Goal: Information Seeking & Learning: Learn about a topic

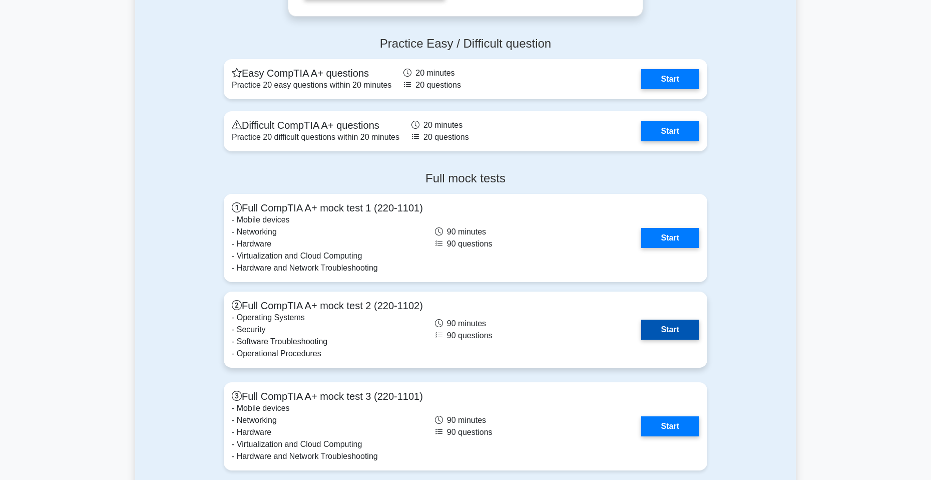
scroll to position [2754, 0]
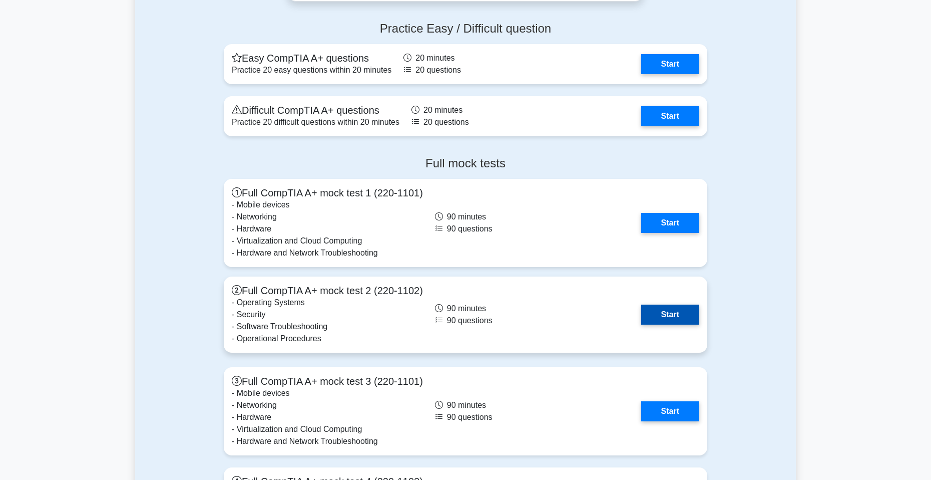
click at [675, 320] on link "Start" at bounding box center [670, 314] width 58 height 20
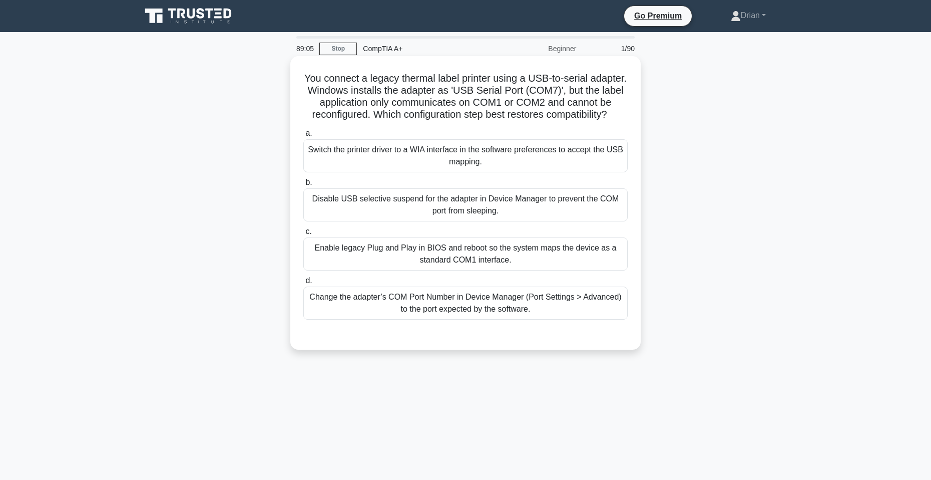
click at [556, 267] on div "Enable legacy Plug and Play in BIOS and reboot so the system maps the device as…" at bounding box center [465, 253] width 325 height 33
click at [303, 235] on input "c. Enable legacy Plug and Play in BIOS and reboot so the system maps the device…" at bounding box center [303, 231] width 0 height 7
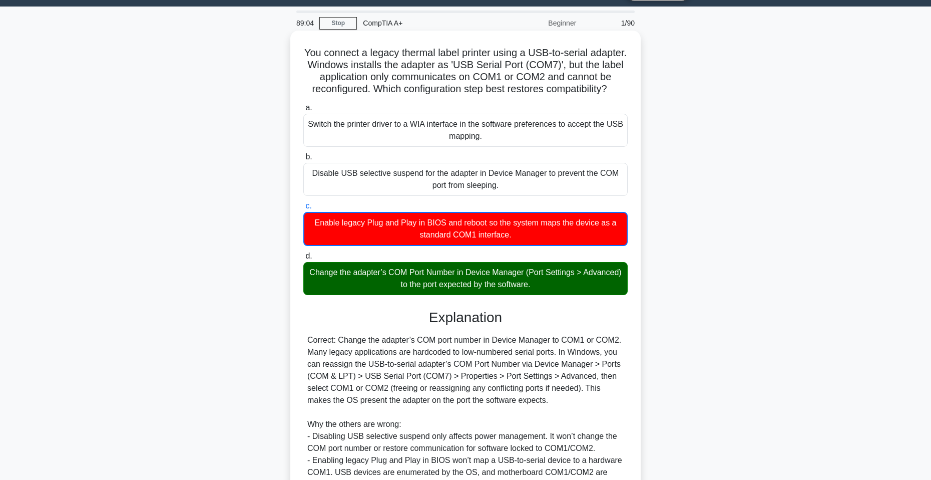
scroll to position [175, 0]
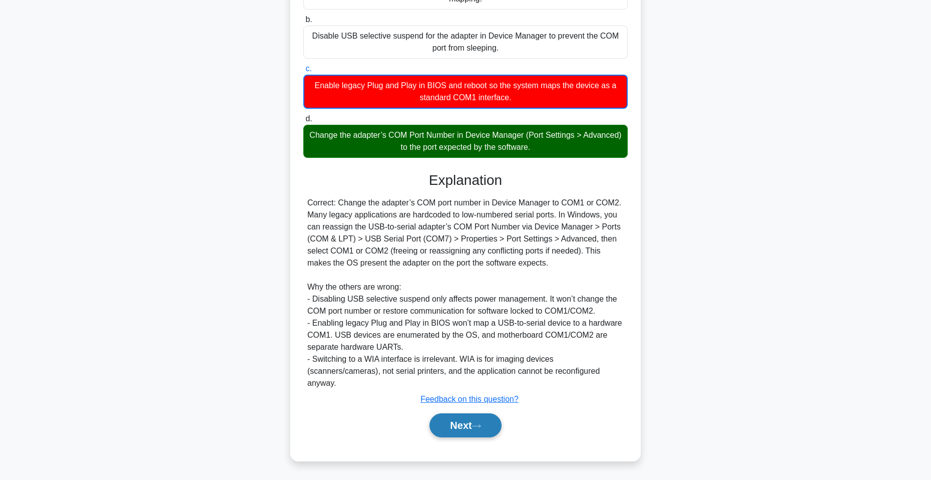
click at [482, 421] on button "Next" at bounding box center [466, 425] width 72 height 24
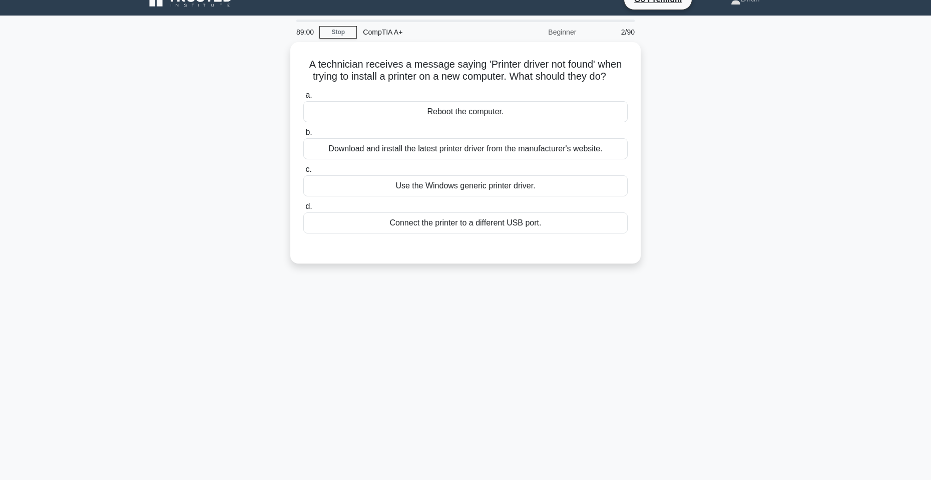
scroll to position [0, 0]
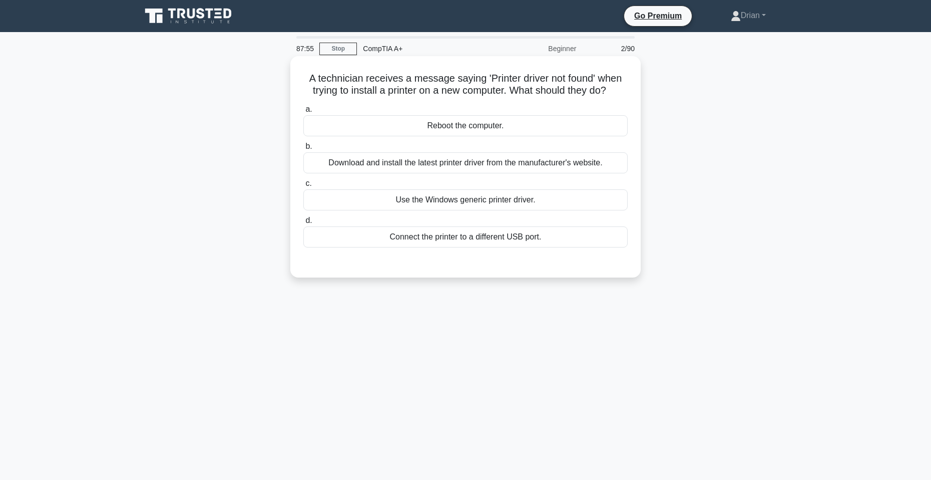
click at [496, 161] on div "Download and install the latest printer driver from the manufacturer's website." at bounding box center [465, 162] width 325 height 21
click at [303, 150] on input "b. Download and install the latest printer driver from the manufacturer's websi…" at bounding box center [303, 146] width 0 height 7
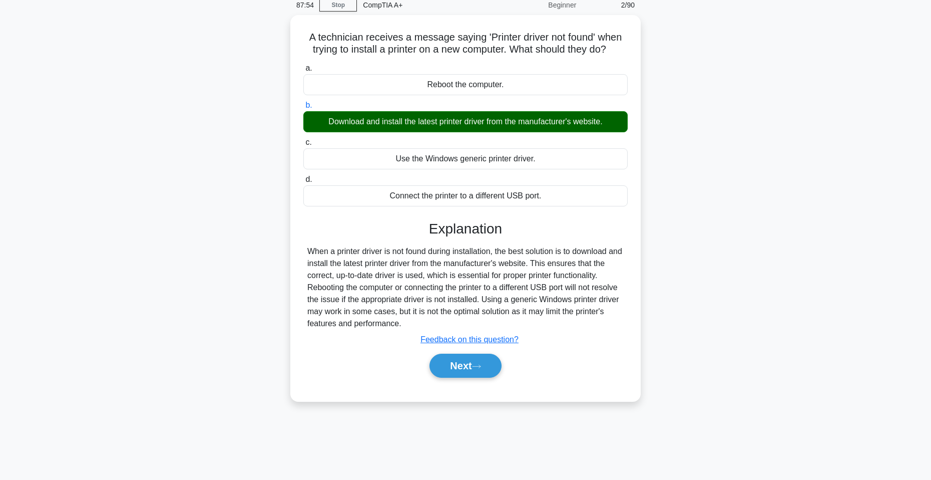
scroll to position [50, 0]
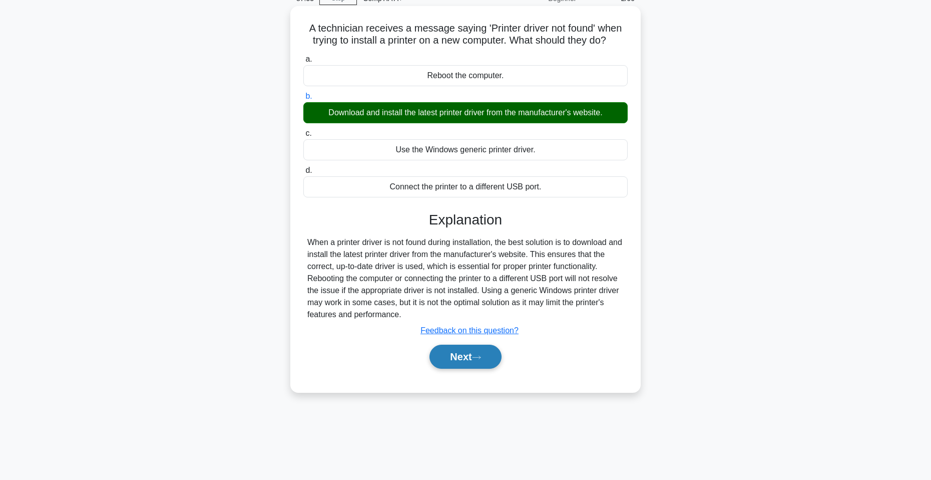
click at [478, 355] on button "Next" at bounding box center [466, 357] width 72 height 24
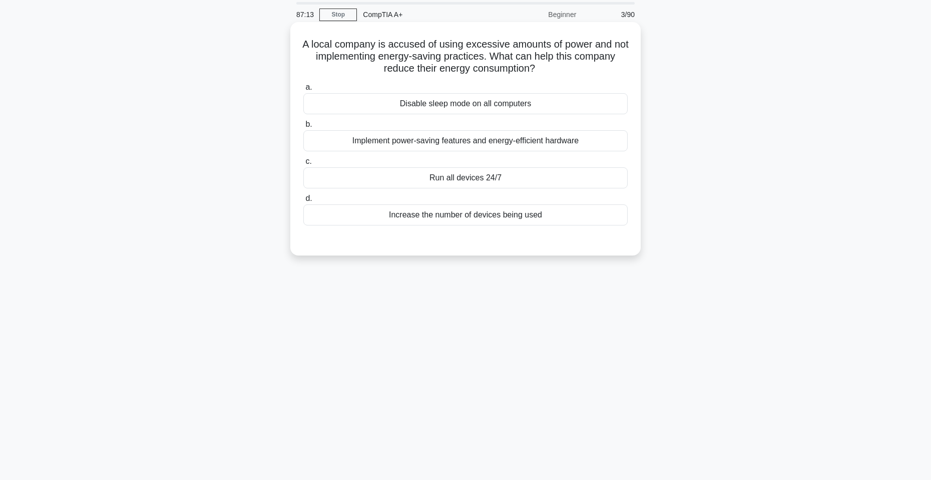
scroll to position [0, 0]
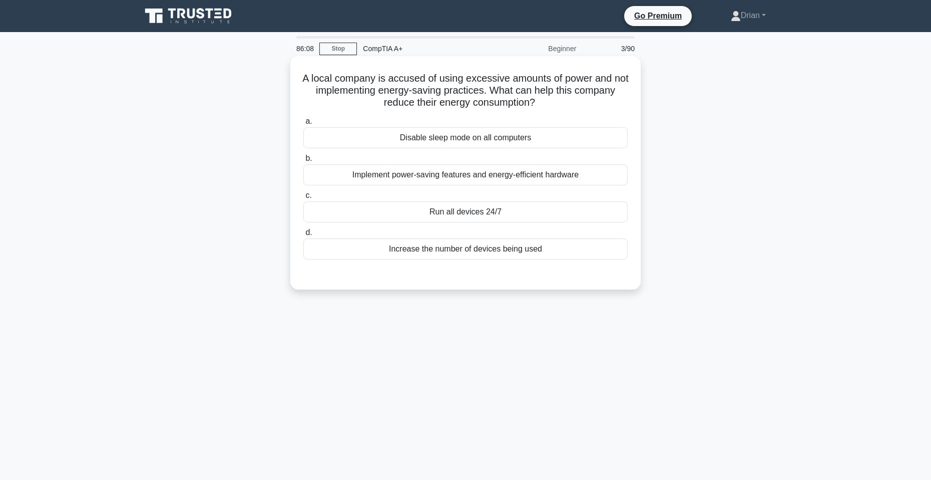
click at [530, 183] on div "Implement power-saving features and energy-efficient hardware" at bounding box center [465, 174] width 325 height 21
click at [303, 162] on input "b. Implement power-saving features and energy-efficient hardware" at bounding box center [303, 158] width 0 height 7
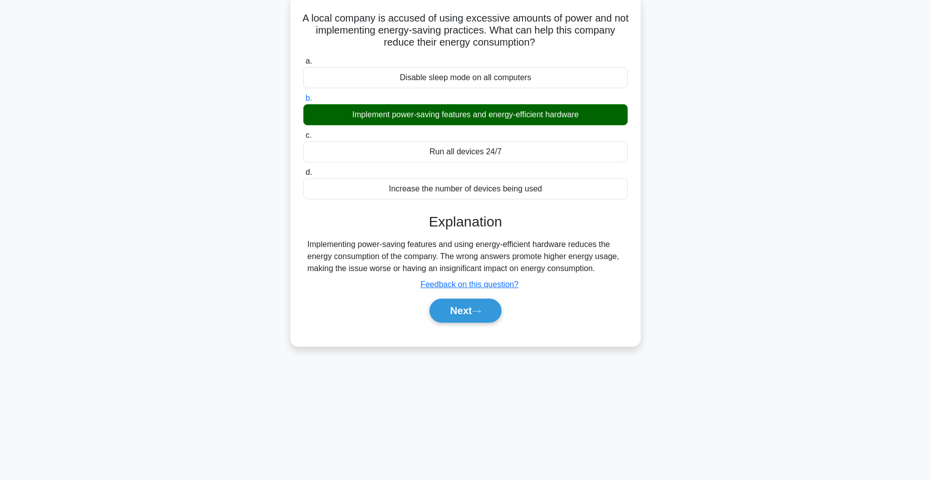
scroll to position [61, 0]
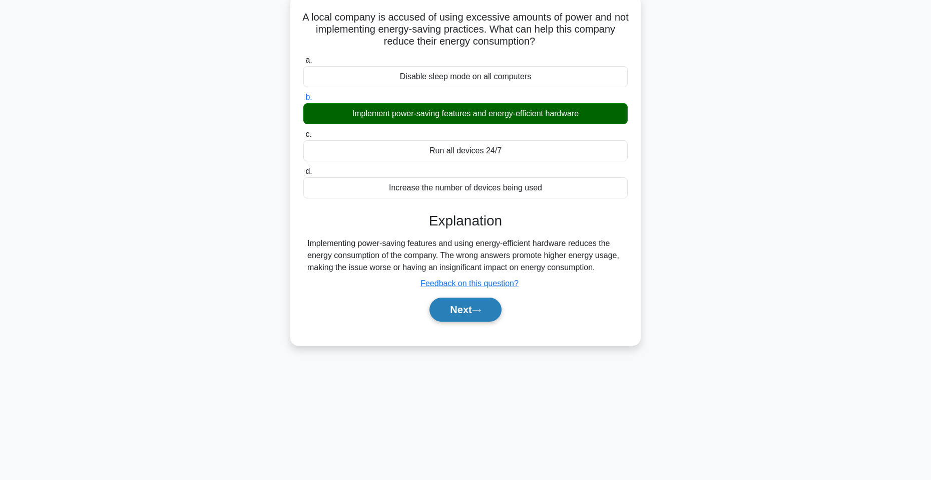
click at [491, 306] on button "Next" at bounding box center [466, 309] width 72 height 24
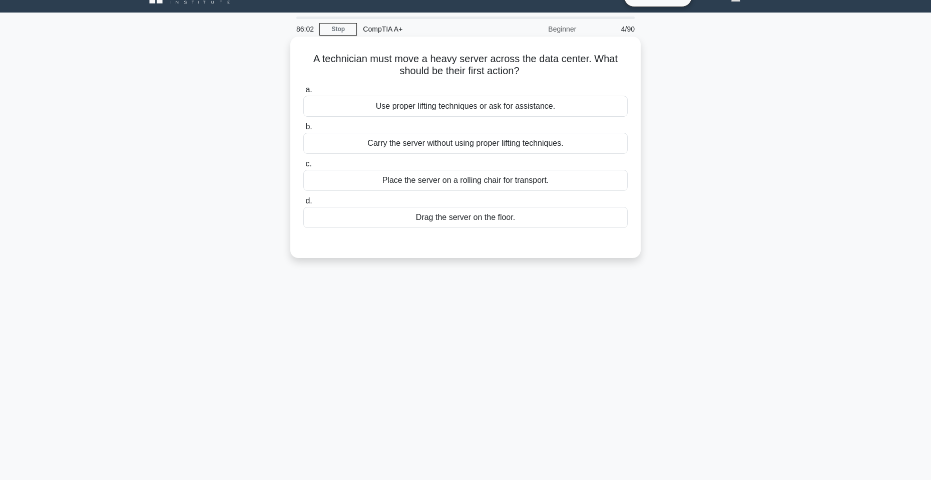
scroll to position [0, 0]
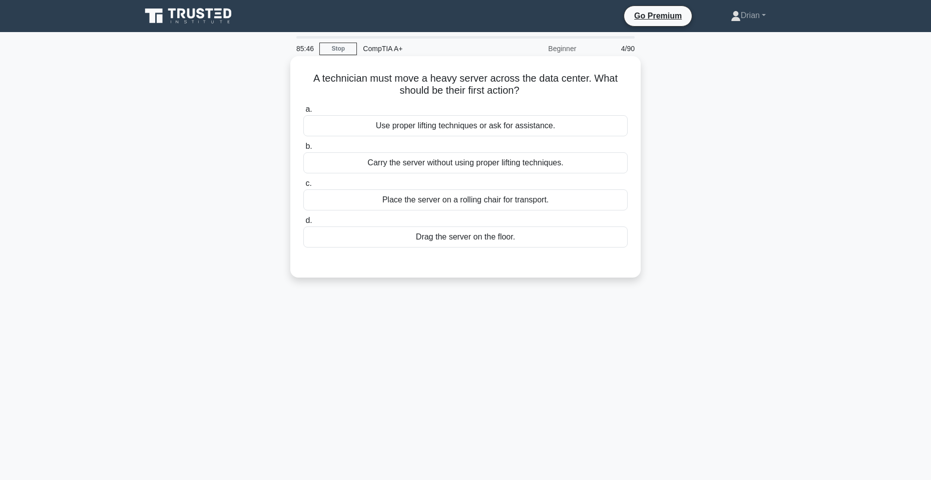
click at [567, 125] on div "Use proper lifting techniques or ask for assistance." at bounding box center [465, 125] width 325 height 21
click at [303, 113] on input "a. Use proper lifting techniques or ask for assistance." at bounding box center [303, 109] width 0 height 7
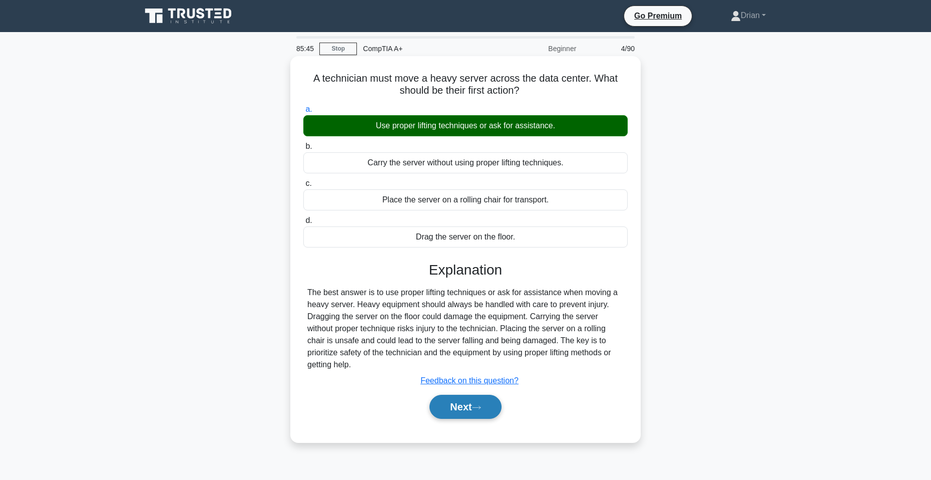
click at [466, 411] on button "Next" at bounding box center [466, 407] width 72 height 24
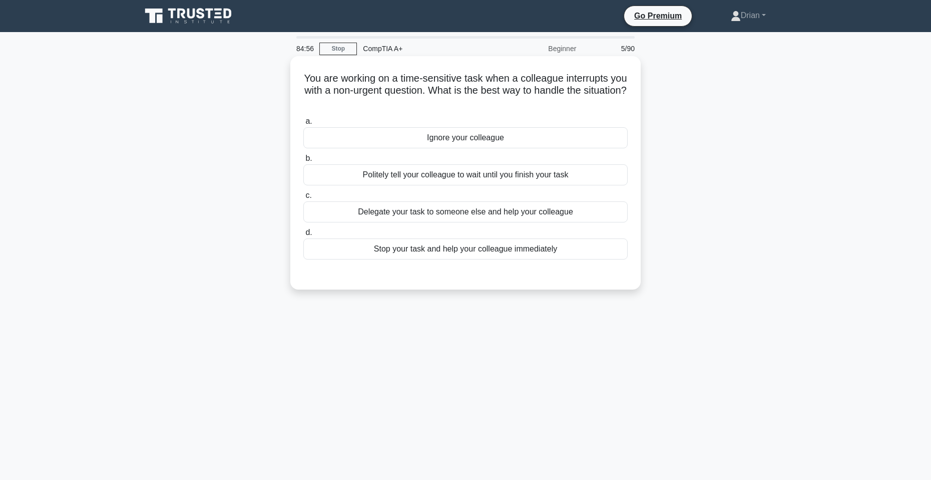
click at [511, 171] on div "Politely tell your colleague to wait until you finish your task" at bounding box center [465, 174] width 325 height 21
click at [303, 162] on input "b. Politely tell your colleague to wait until you finish your task" at bounding box center [303, 158] width 0 height 7
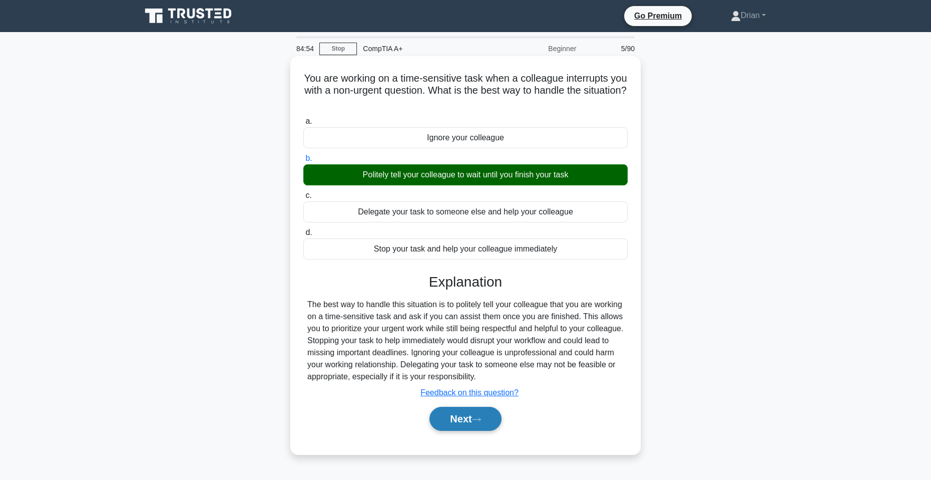
click at [481, 421] on icon at bounding box center [476, 420] width 9 height 6
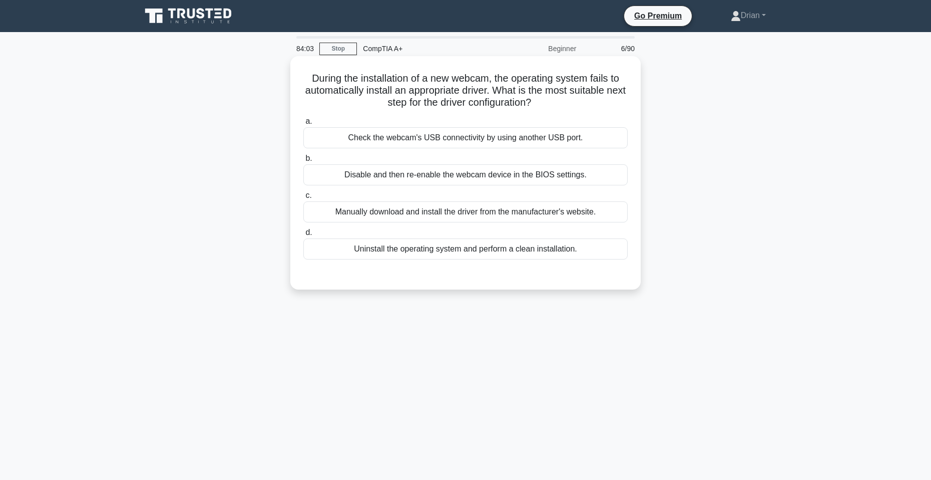
click at [579, 137] on div "Check the webcam's USB connectivity by using another USB port." at bounding box center [465, 137] width 325 height 21
click at [303, 125] on input "a. Check the webcam's USB connectivity by using another USB port." at bounding box center [303, 121] width 0 height 7
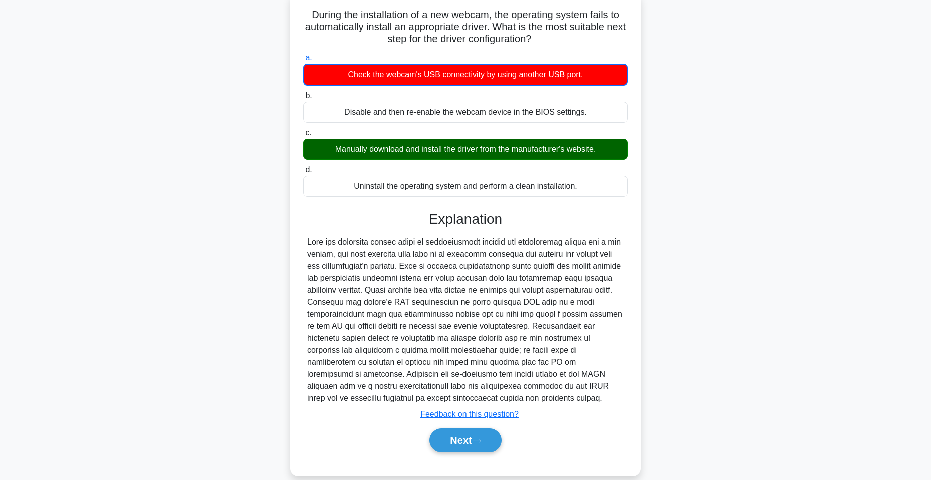
scroll to position [79, 0]
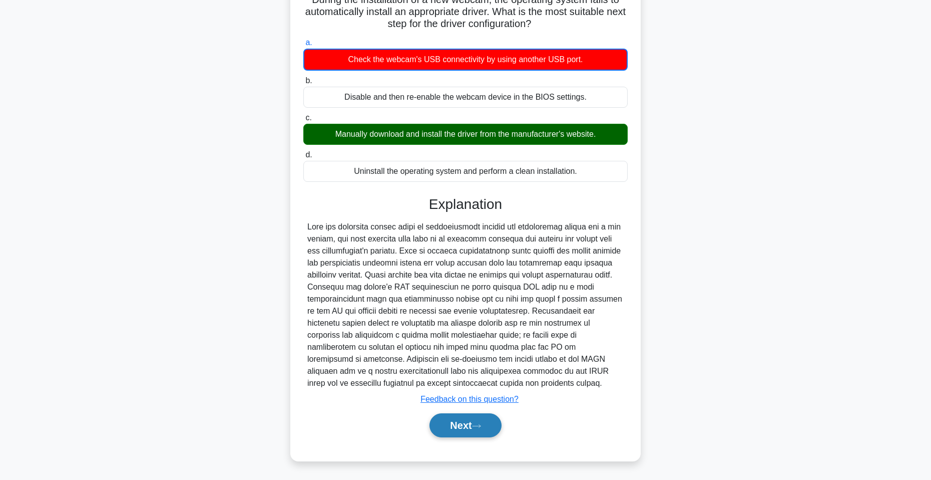
click at [473, 420] on button "Next" at bounding box center [466, 425] width 72 height 24
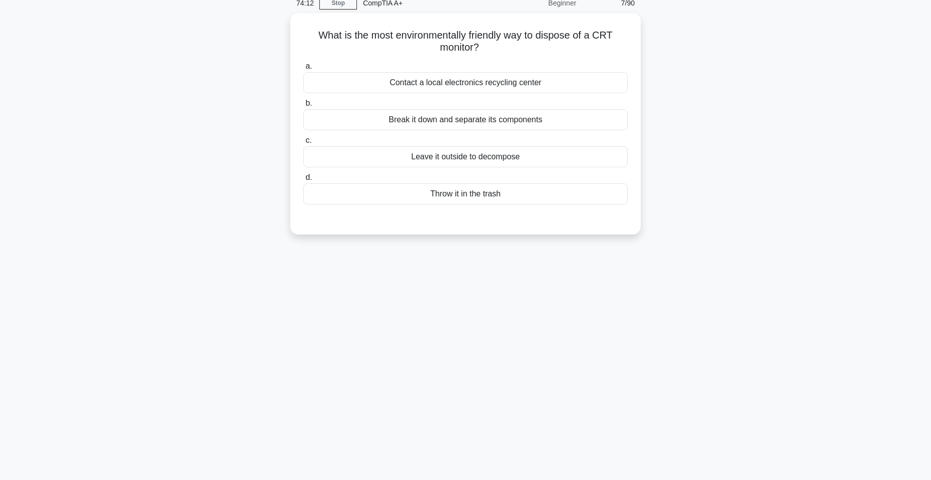
scroll to position [0, 0]
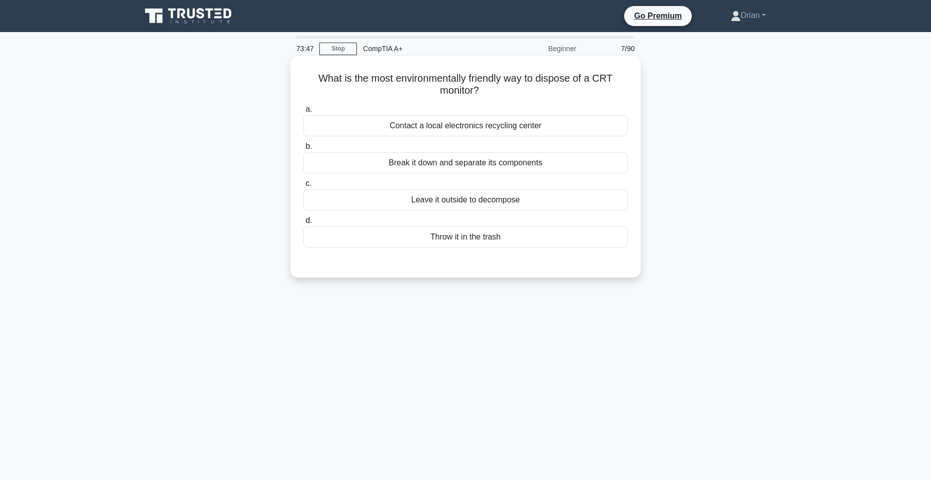
click at [548, 123] on div "Contact a local electronics recycling center" at bounding box center [465, 125] width 325 height 21
click at [303, 113] on input "a. Contact a local electronics recycling center" at bounding box center [303, 109] width 0 height 7
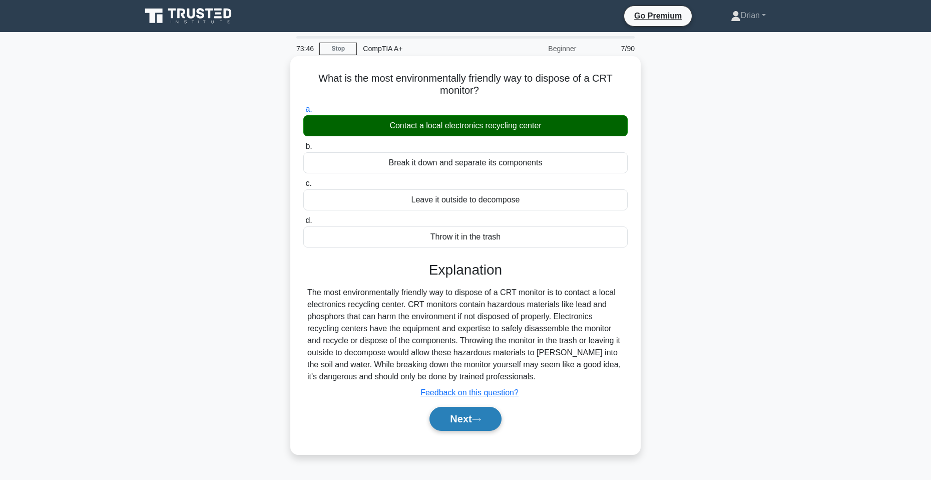
click at [472, 424] on button "Next" at bounding box center [466, 419] width 72 height 24
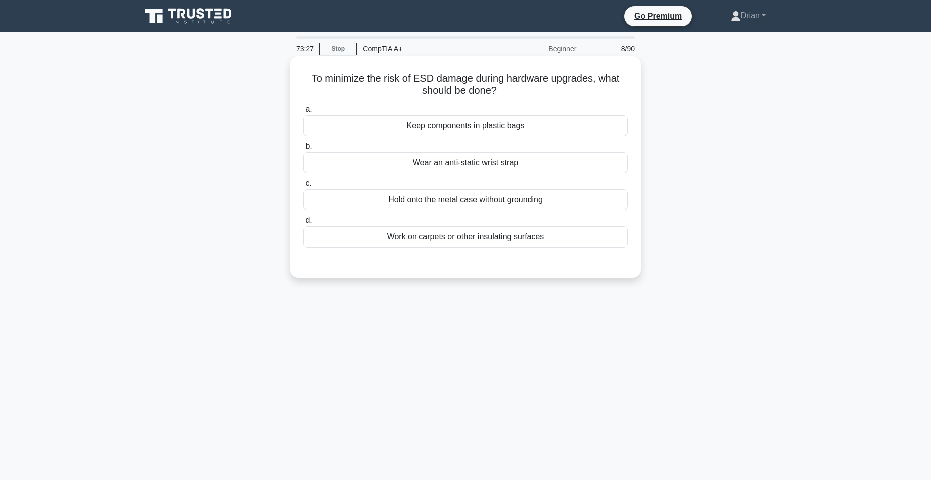
click at [559, 163] on div "Wear an anti-static wrist strap" at bounding box center [465, 162] width 325 height 21
click at [303, 150] on input "b. Wear an anti-static wrist strap" at bounding box center [303, 146] width 0 height 7
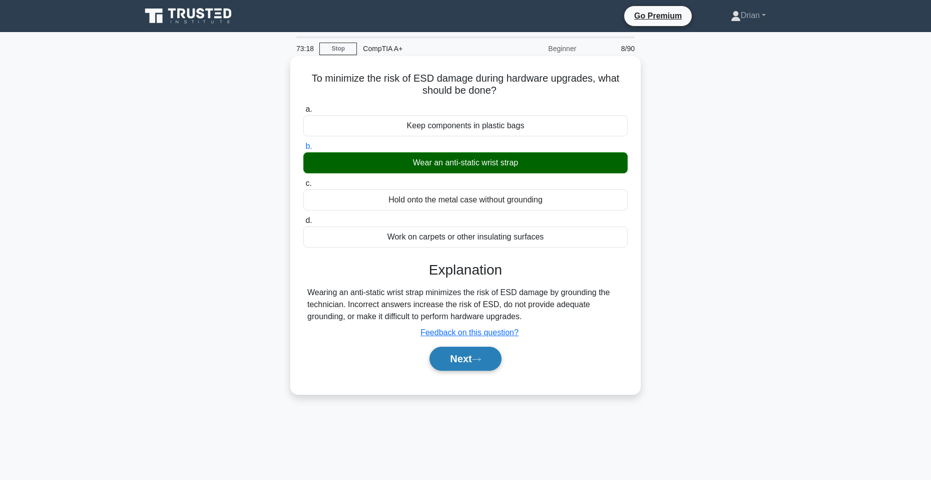
click at [458, 361] on button "Next" at bounding box center [466, 359] width 72 height 24
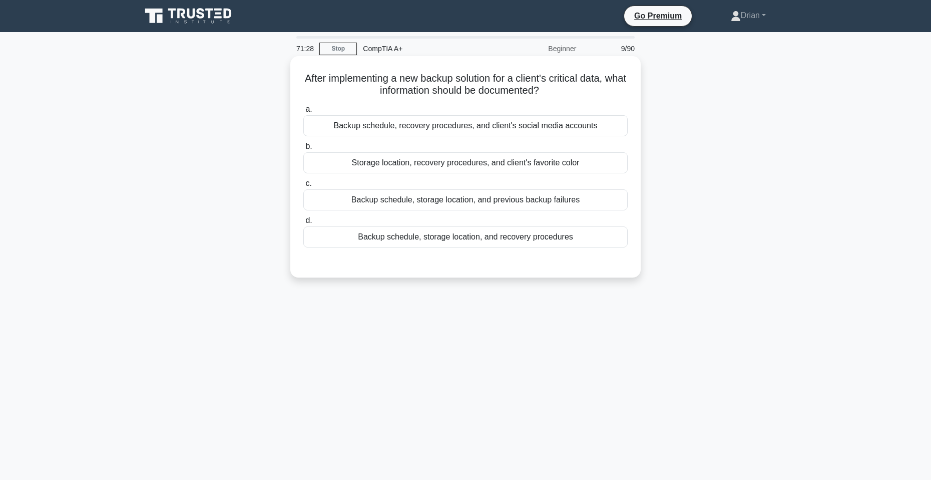
click at [502, 239] on div "Backup schedule, storage location, and recovery procedures" at bounding box center [465, 236] width 325 height 21
click at [303, 224] on input "d. Backup schedule, storage location, and recovery procedures" at bounding box center [303, 220] width 0 height 7
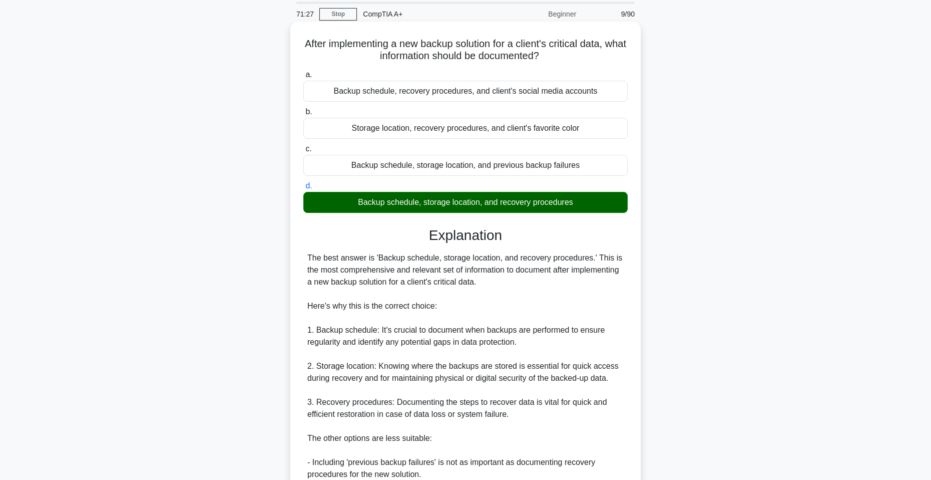
scroll to position [234, 0]
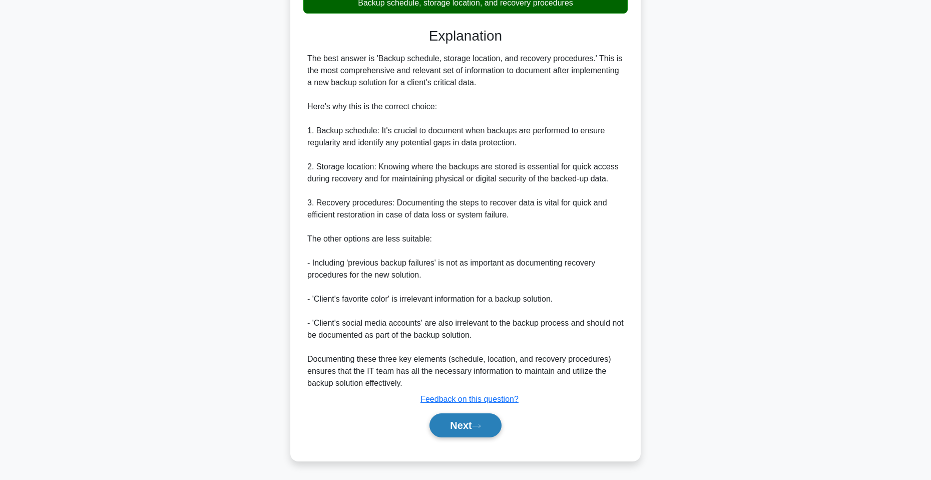
click at [462, 434] on button "Next" at bounding box center [466, 425] width 72 height 24
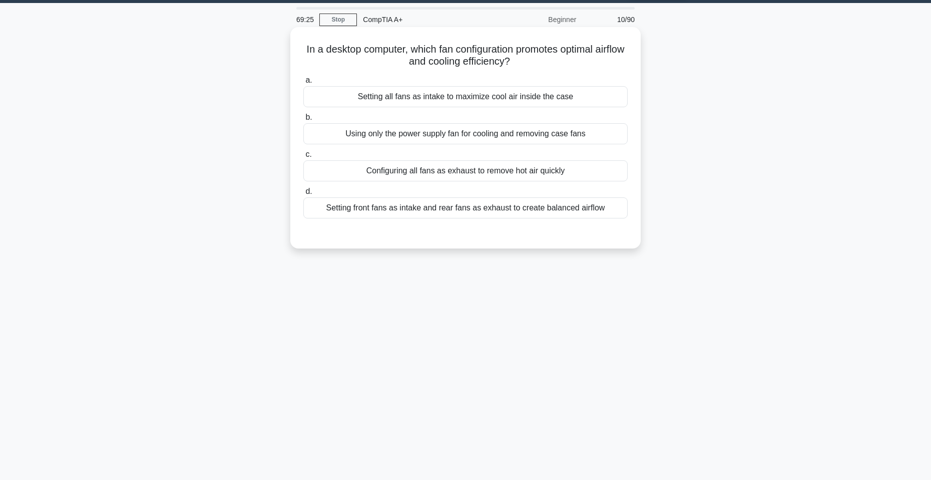
scroll to position [0, 0]
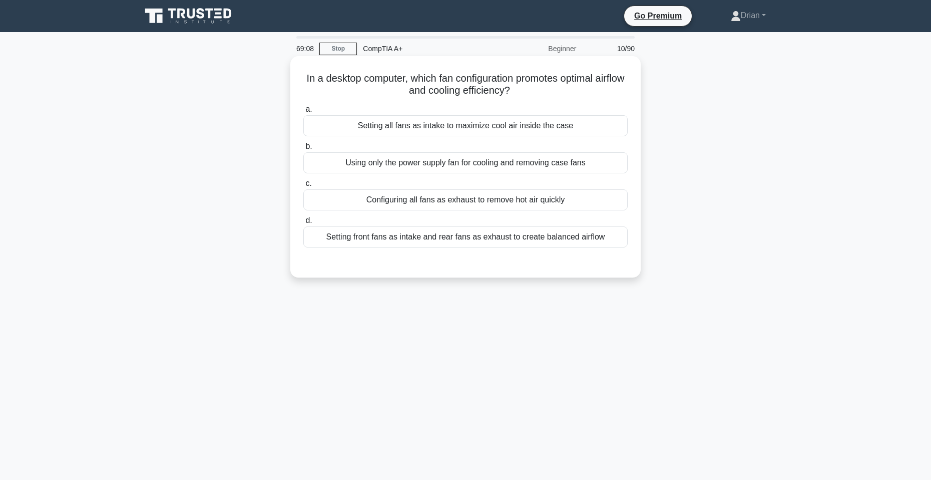
click at [550, 243] on div "Setting front fans as intake and rear fans as exhaust to create balanced airflow" at bounding box center [465, 236] width 325 height 21
click at [303, 224] on input "d. Setting front fans as intake and rear fans as exhaust to create balanced air…" at bounding box center [303, 220] width 0 height 7
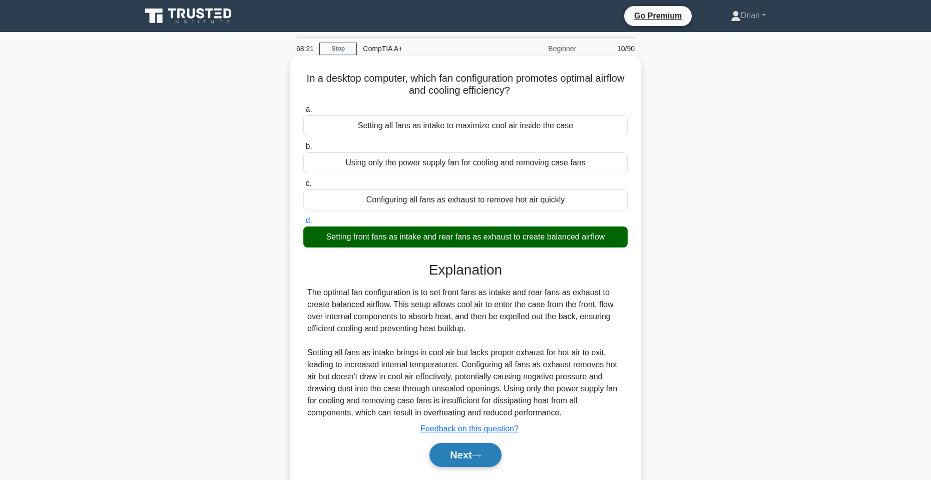
click at [468, 455] on button "Next" at bounding box center [466, 455] width 72 height 24
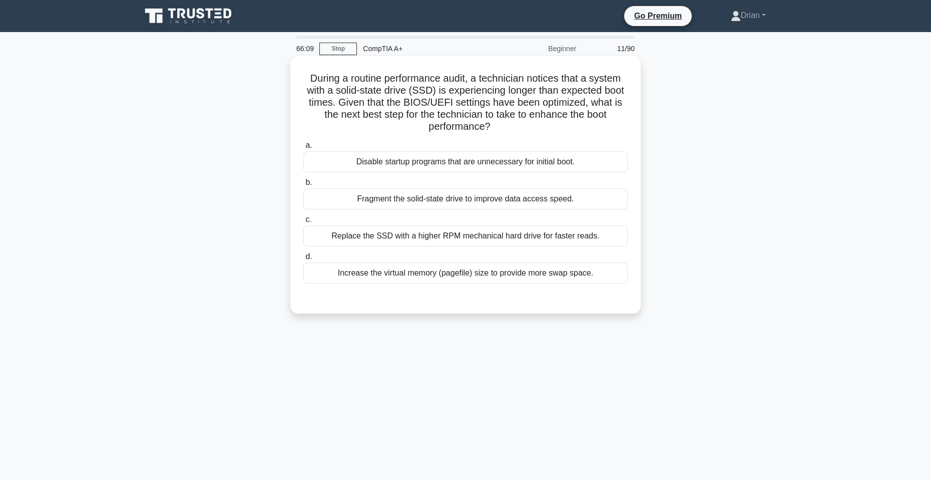
click at [527, 165] on div "Disable startup programs that are unnecessary for initial boot." at bounding box center [465, 161] width 325 height 21
click at [303, 149] on input "a. Disable startup programs that are unnecessary for initial boot." at bounding box center [303, 145] width 0 height 7
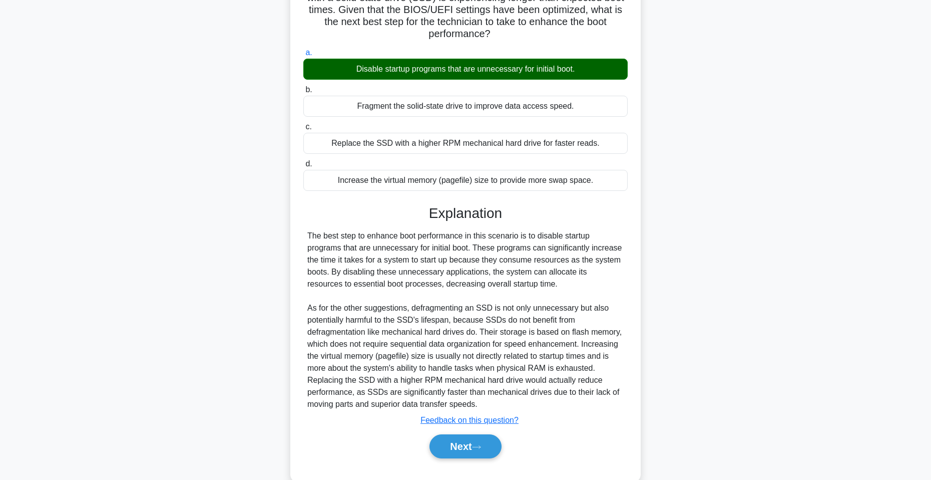
scroll to position [114, 0]
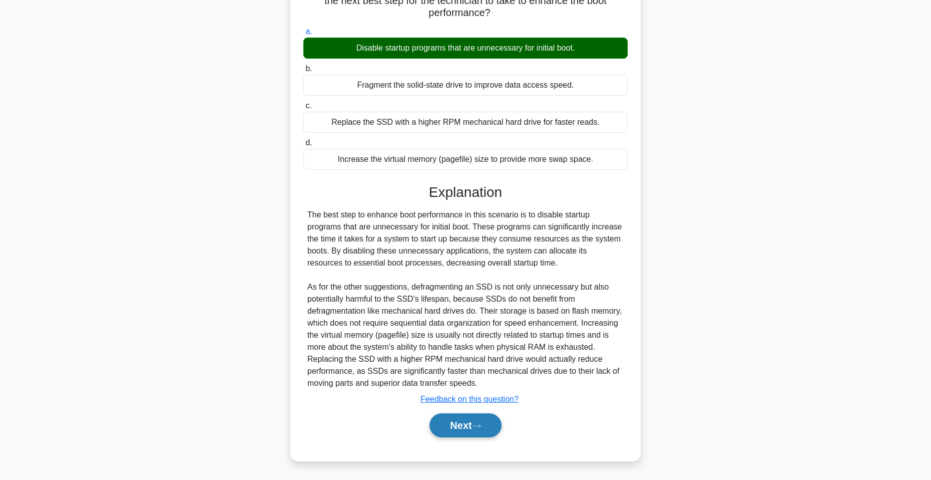
click at [458, 423] on button "Next" at bounding box center [466, 425] width 72 height 24
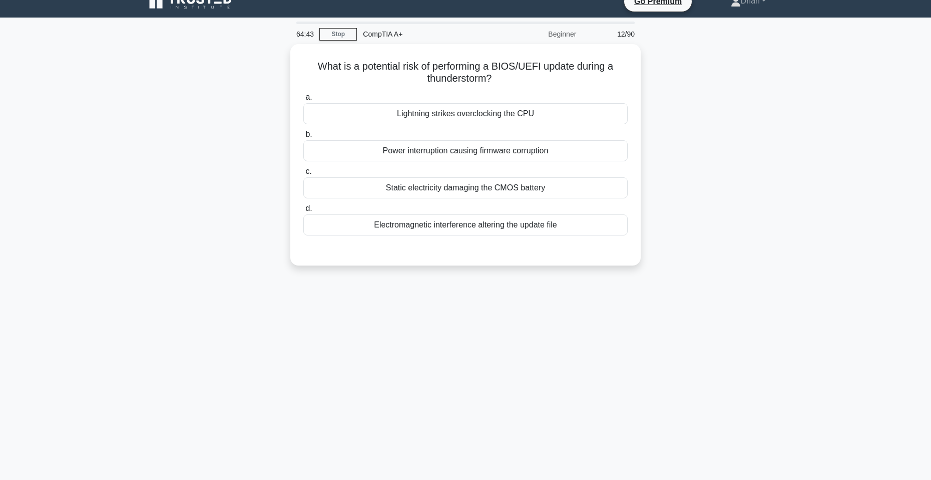
scroll to position [0, 0]
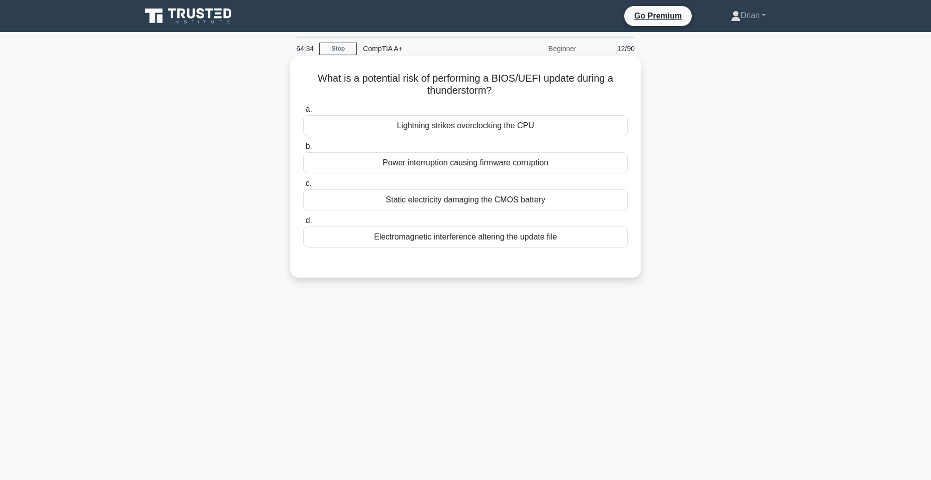
click at [515, 168] on div "Power interruption causing firmware corruption" at bounding box center [465, 162] width 325 height 21
click at [303, 150] on input "b. Power interruption causing firmware corruption" at bounding box center [303, 146] width 0 height 7
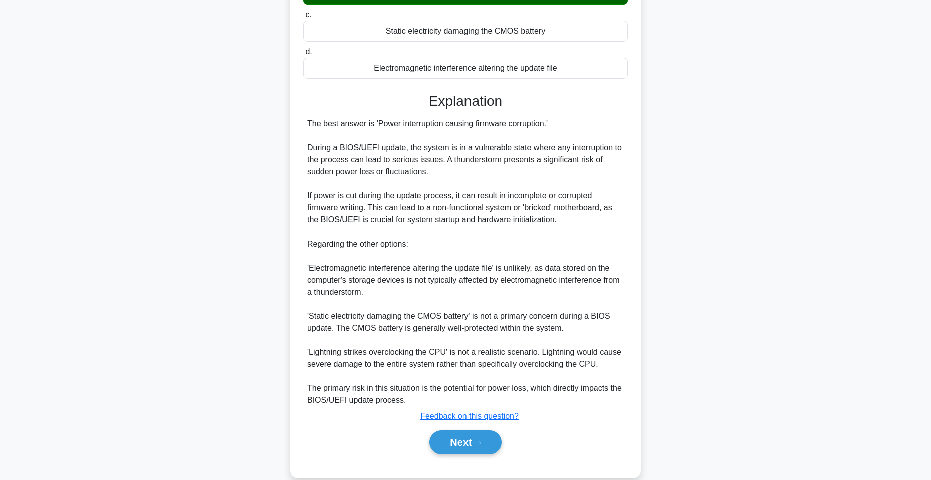
scroll to position [186, 0]
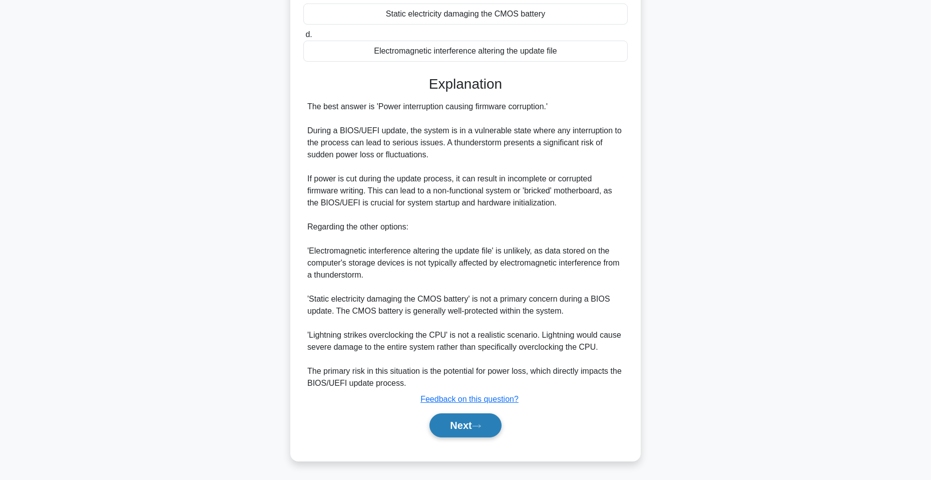
click at [482, 421] on button "Next" at bounding box center [466, 425] width 72 height 24
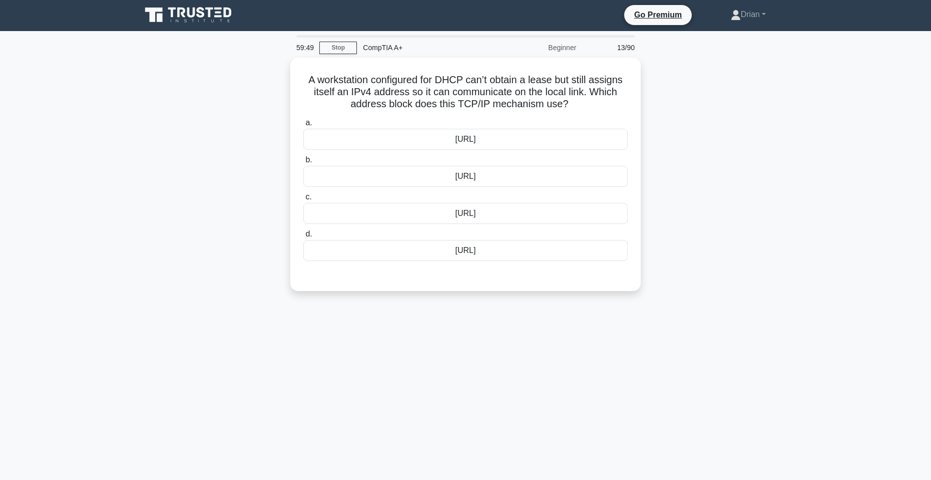
scroll to position [0, 0]
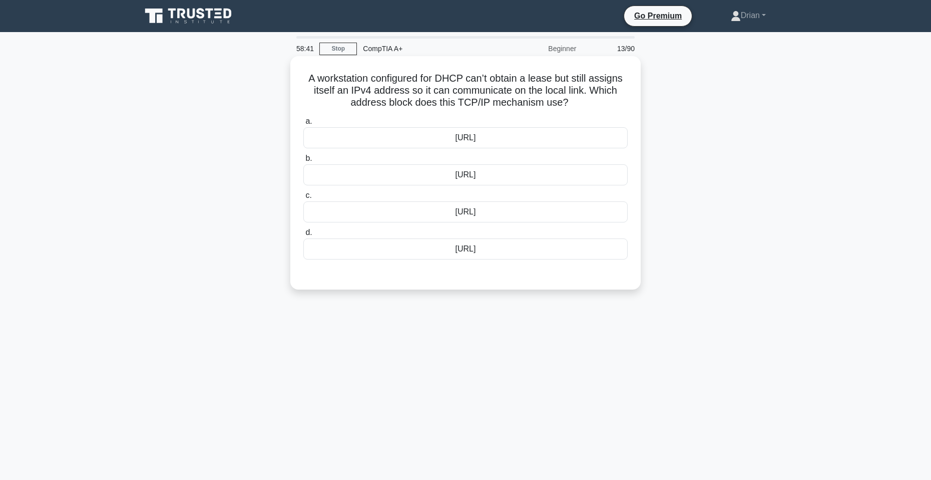
click at [536, 175] on div "169.254.0.0/16" at bounding box center [465, 174] width 325 height 21
click at [303, 162] on input "b. 169.254.0.0/16" at bounding box center [303, 158] width 0 height 7
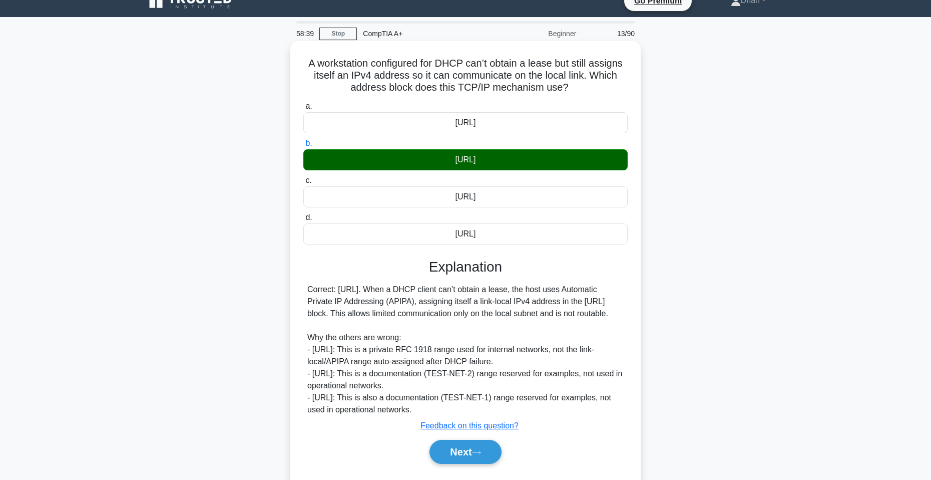
scroll to position [61, 0]
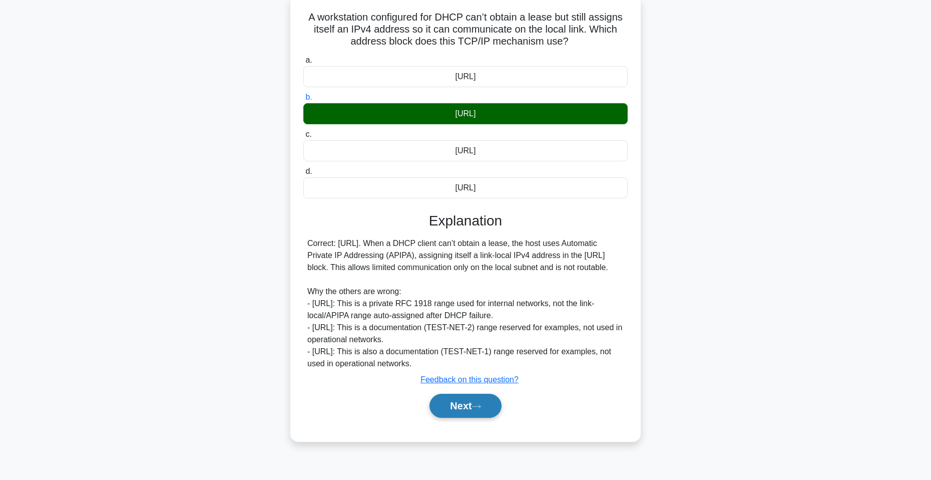
click at [466, 416] on button "Next" at bounding box center [466, 406] width 72 height 24
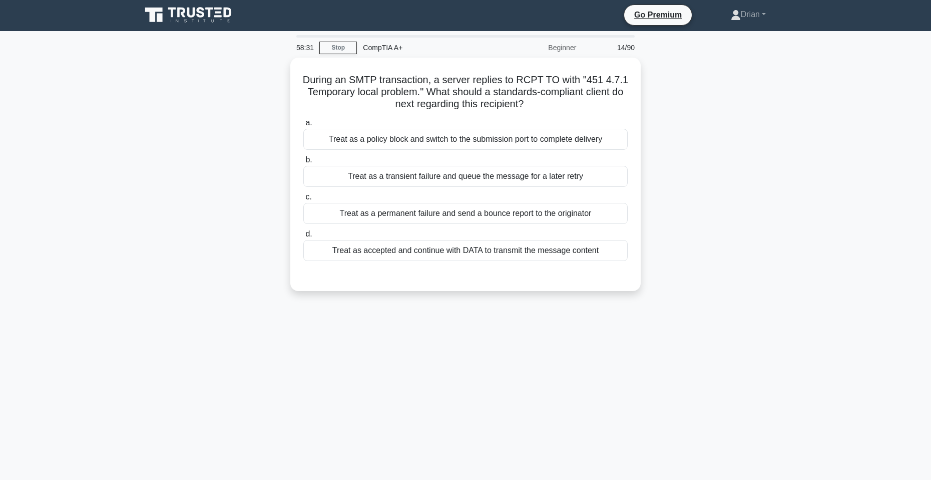
scroll to position [0, 0]
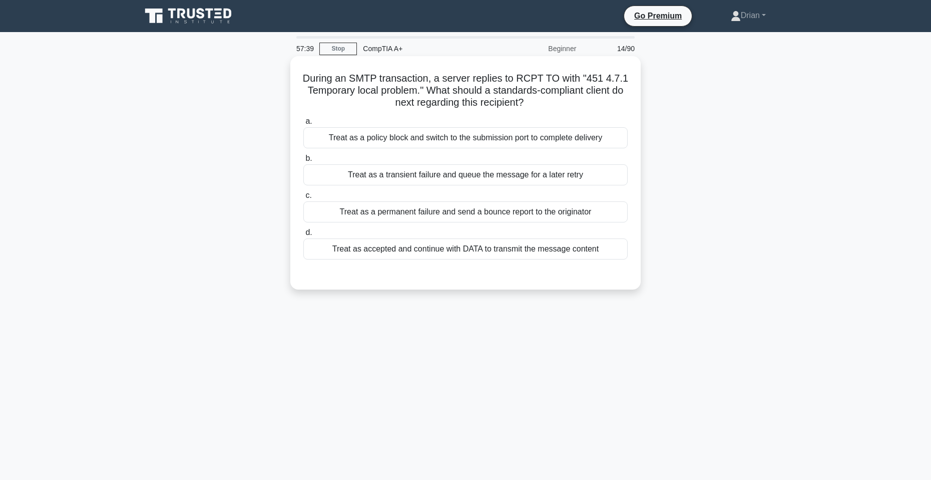
click at [515, 136] on div "Treat as a policy block and switch to the submission port to complete delivery" at bounding box center [465, 137] width 325 height 21
click at [303, 125] on input "a. Treat as a policy block and switch to the submission port to complete delive…" at bounding box center [303, 121] width 0 height 7
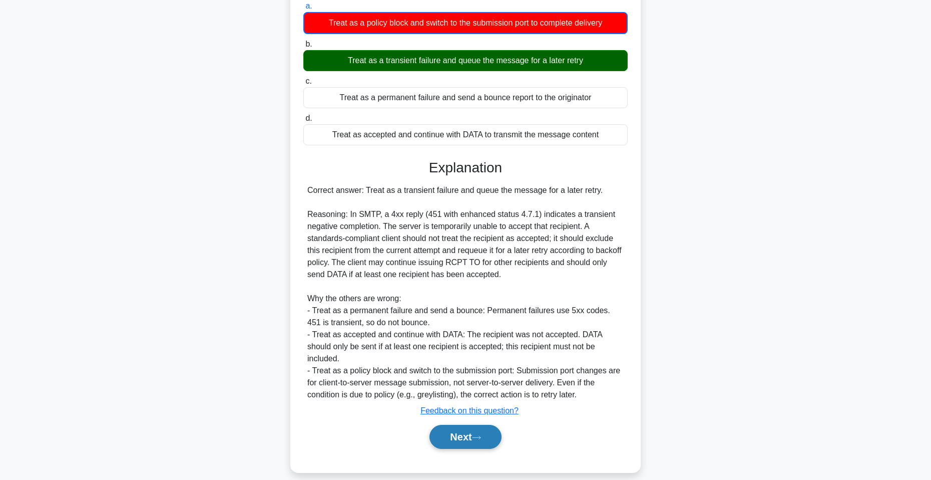
click at [474, 425] on button "Next" at bounding box center [466, 437] width 72 height 24
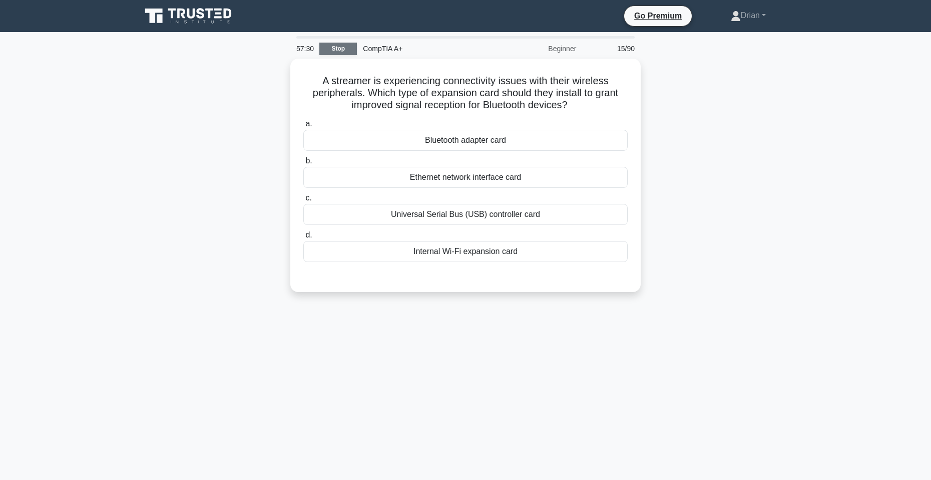
click at [349, 47] on link "Stop" at bounding box center [338, 49] width 38 height 13
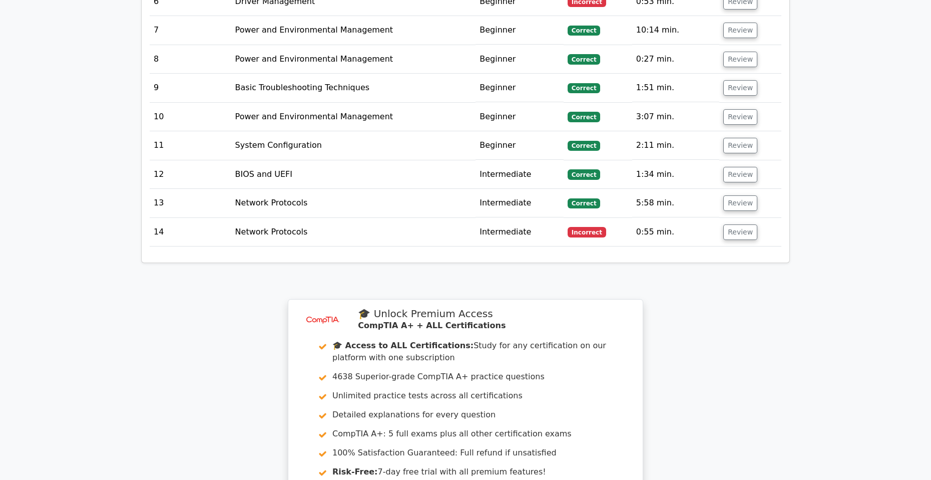
scroll to position [1588, 0]
